Goal: Find specific page/section: Find specific page/section

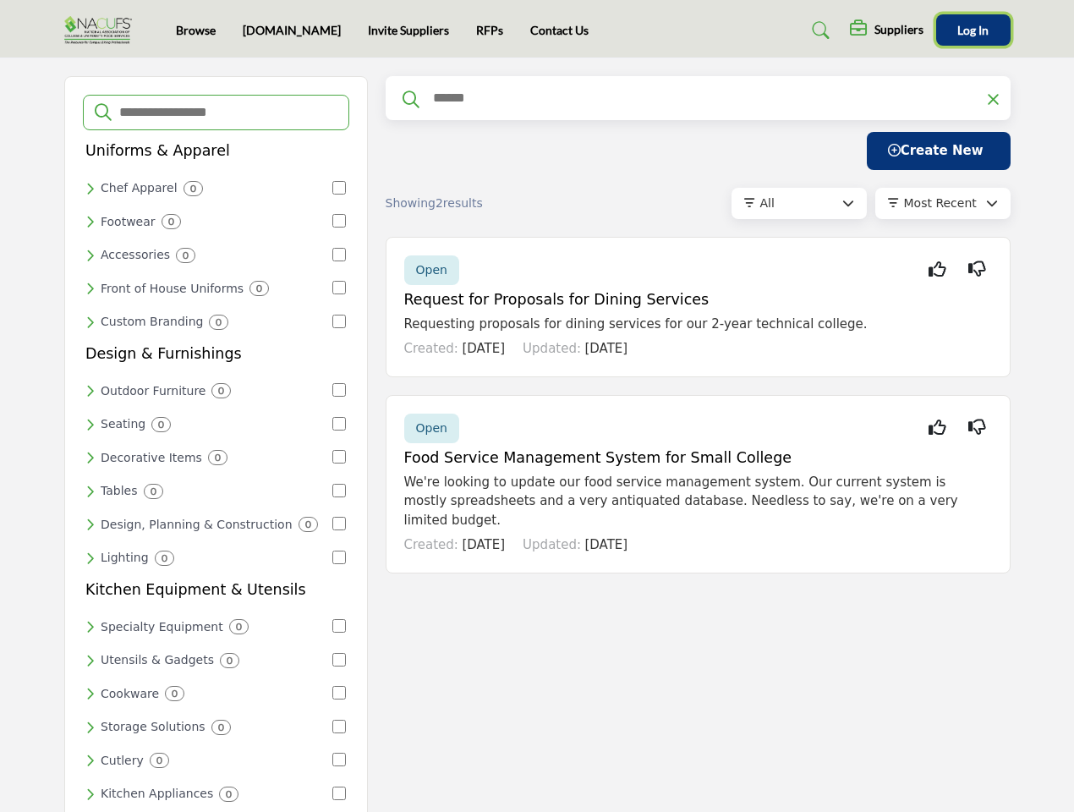
click at [973, 30] on span "Log In" at bounding box center [972, 30] width 31 height 14
click at [216, 112] on input "Search Categories" at bounding box center [228, 112] width 220 height 22
click at [208, 188] on div "Chef Apparel 0" at bounding box center [207, 188] width 245 height 15
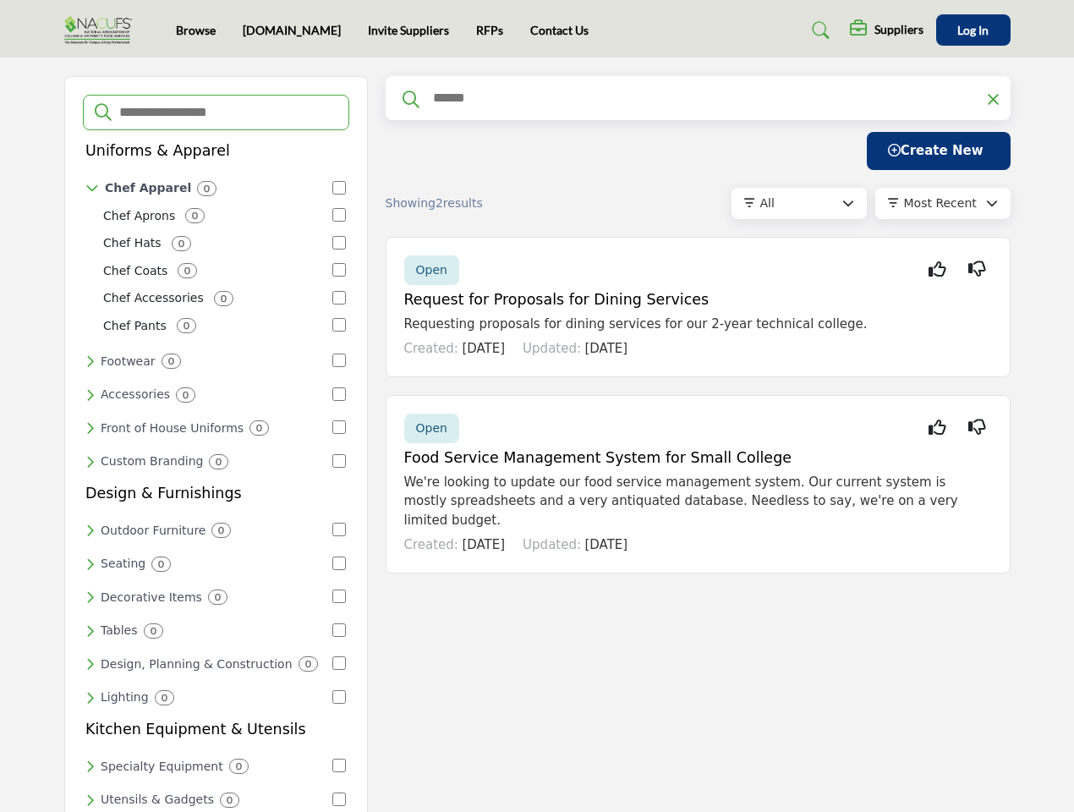
click at [208, 354] on div "Footwear 0" at bounding box center [207, 361] width 245 height 15
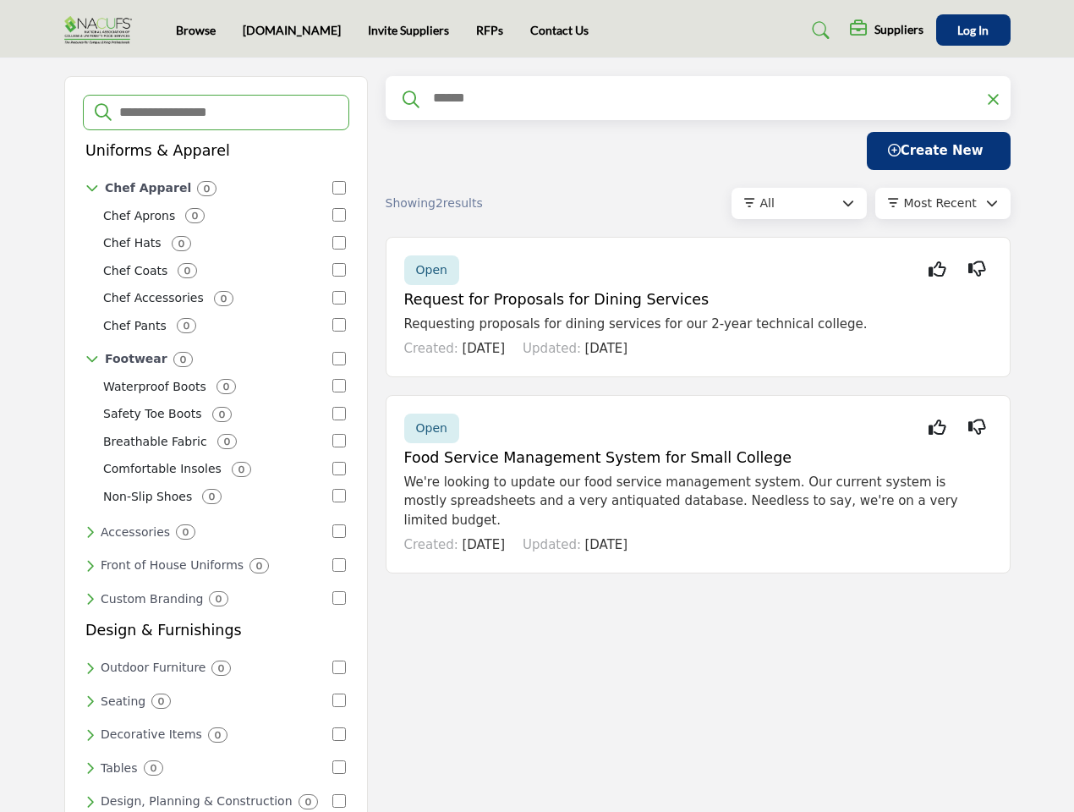
click at [208, 253] on div "Chef Aprons 0 Chef Hats 0 Chef Coats 0 Chef Accessories 0 0" at bounding box center [215, 272] width 260 height 132
click at [208, 289] on div "Chef Accessories 0" at bounding box center [214, 298] width 223 height 18
click at [208, 318] on div "Chef Pants 0" at bounding box center [214, 326] width 223 height 18
click at [216, 386] on div "0" at bounding box center [225, 386] width 19 height 15
click at [208, 419] on div "Waterproof Boots 0 Safety Toe Boots 0 Breathable Fabric 0 Comfortable Insoles 0…" at bounding box center [215, 442] width 260 height 132
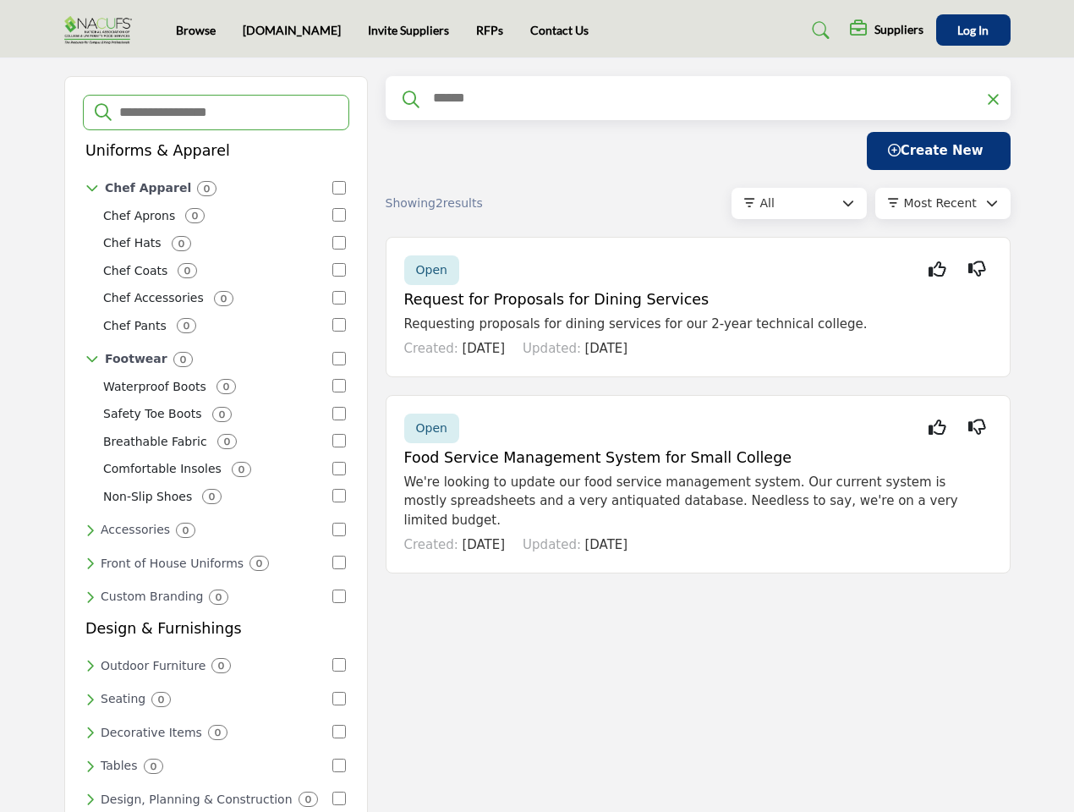
click at [208, 460] on div "Comfortable Insoles 0" at bounding box center [214, 469] width 223 height 18
